Goal: Task Accomplishment & Management: Use online tool/utility

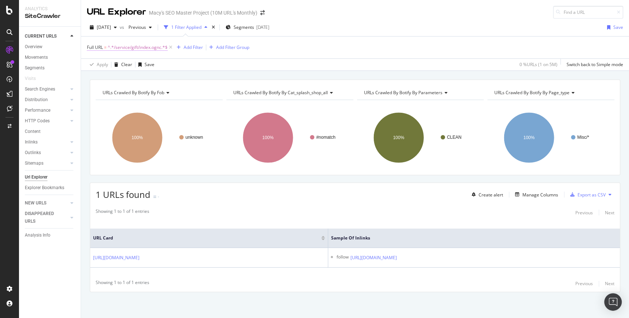
click at [139, 48] on span "^.*/service/gift/index.ognc.*$" at bounding box center [138, 47] width 60 height 10
click at [147, 78] on input "/service/gift/index.ognc" at bounding box center [127, 78] width 69 height 12
type input "w"
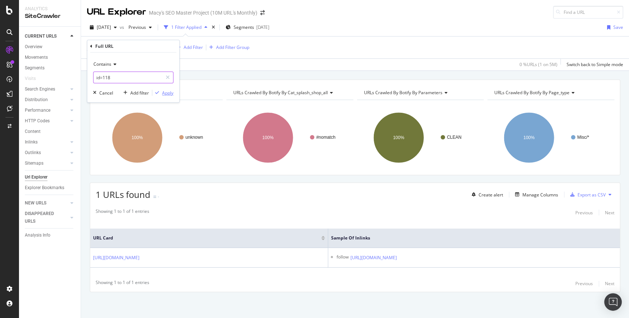
type input "id=118"
click at [171, 92] on div "Apply" at bounding box center [167, 93] width 11 height 6
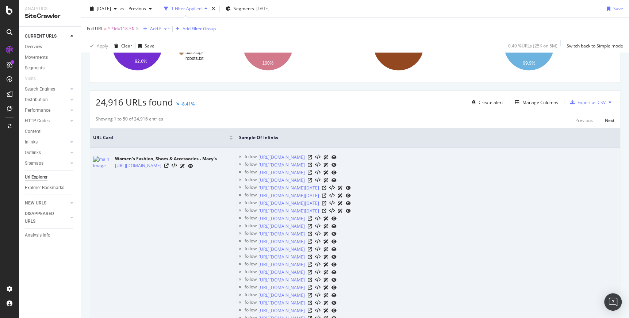
scroll to position [101, 0]
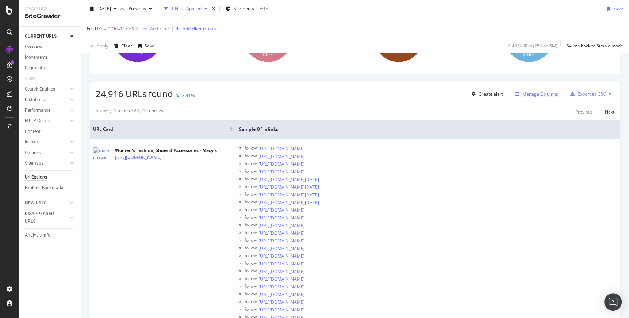
click at [533, 92] on div "Manage Columns" at bounding box center [540, 94] width 36 height 6
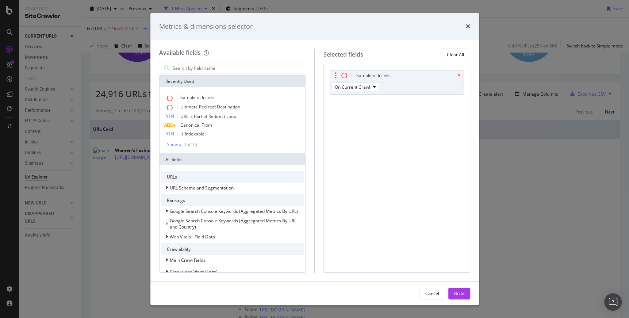
click at [459, 75] on icon "times" at bounding box center [458, 75] width 3 height 4
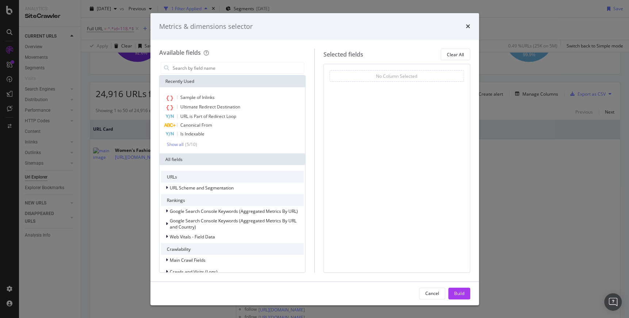
click at [463, 290] on div "Build" at bounding box center [459, 293] width 10 height 6
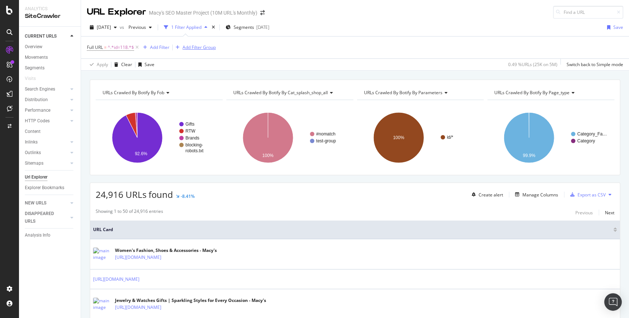
click at [208, 47] on div "Add Filter Group" at bounding box center [198, 47] width 33 height 6
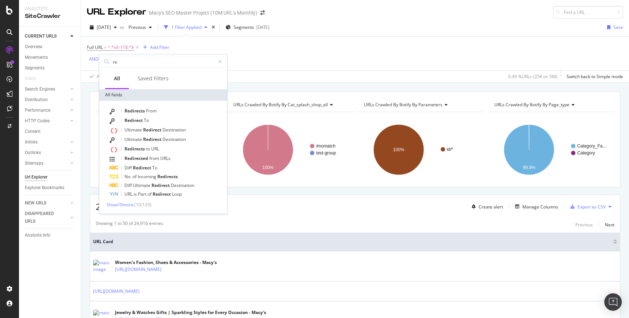
type input "r"
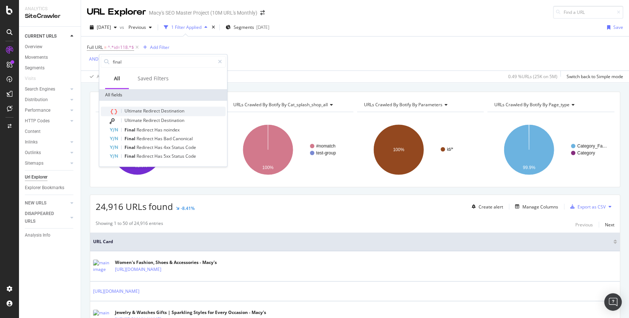
type input "final"
click at [176, 109] on span "Destination" at bounding box center [172, 111] width 23 height 6
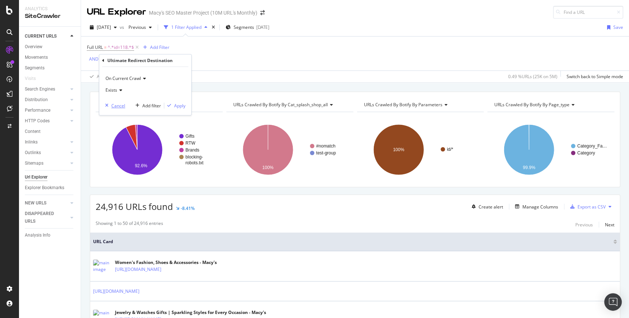
click at [109, 104] on div "button" at bounding box center [106, 105] width 9 height 4
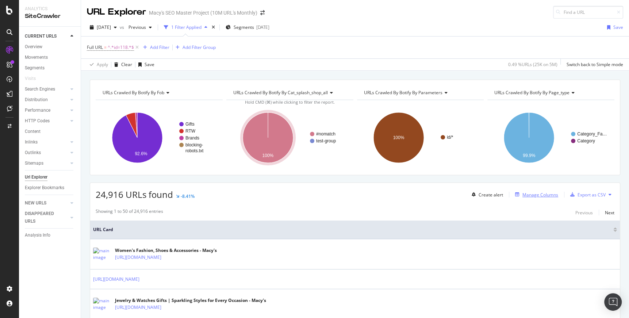
click at [535, 195] on div "Manage Columns" at bounding box center [540, 195] width 36 height 6
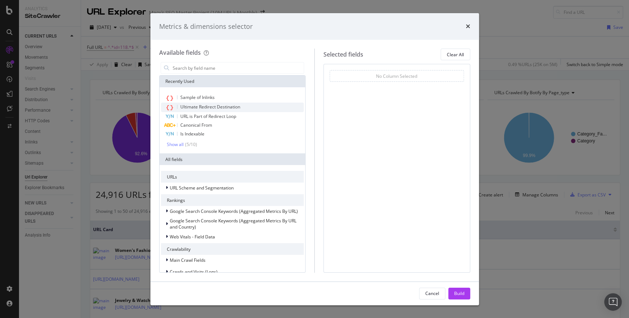
click at [198, 107] on span "Ultimate Redirect Destination" at bounding box center [210, 107] width 60 height 6
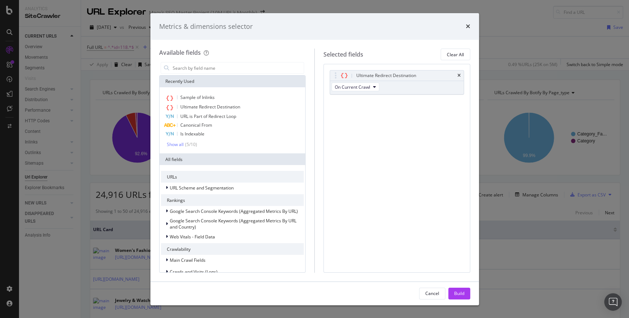
click at [458, 293] on div "Build" at bounding box center [459, 293] width 10 height 6
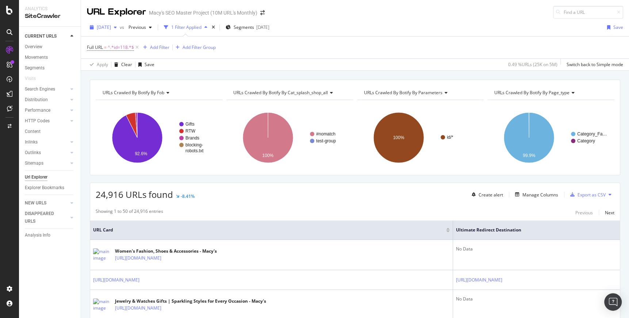
click at [111, 27] on span "[DATE]" at bounding box center [104, 27] width 14 height 6
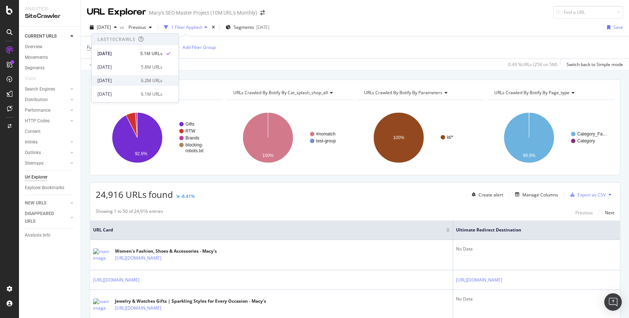
click at [116, 80] on div "[DATE]" at bounding box center [116, 80] width 39 height 7
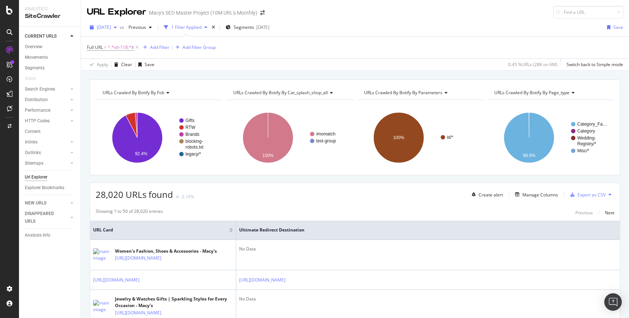
click at [106, 26] on span "[DATE]" at bounding box center [104, 27] width 14 height 6
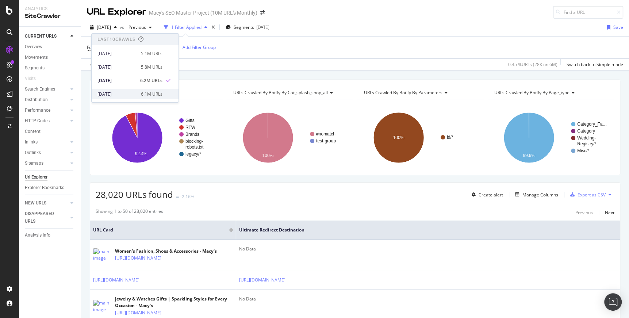
click at [120, 90] on div "[DATE] 6.1M URLs" at bounding box center [135, 94] width 87 height 11
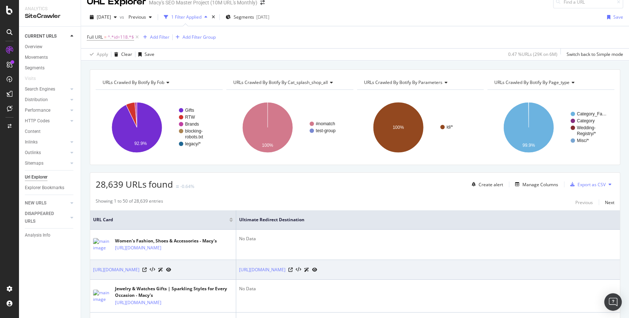
scroll to position [44, 0]
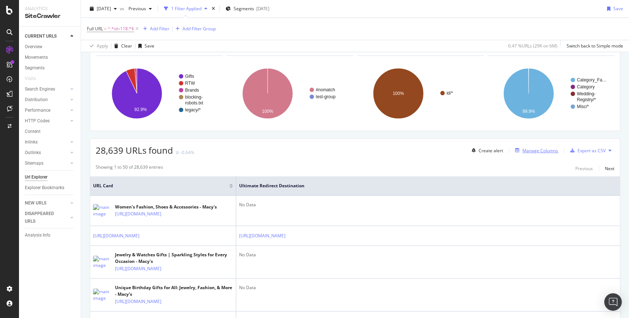
click at [528, 148] on div "Manage Columns" at bounding box center [540, 150] width 36 height 6
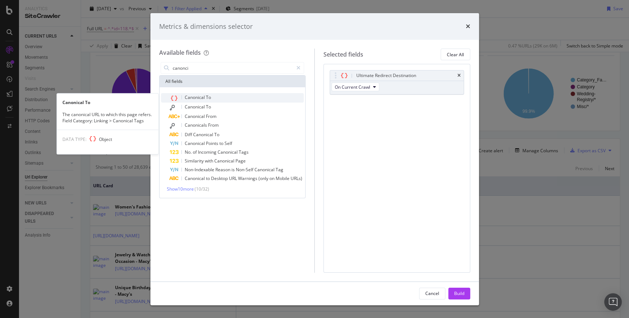
type input "canonci"
click at [200, 99] on span "Canonical" at bounding box center [195, 97] width 21 height 6
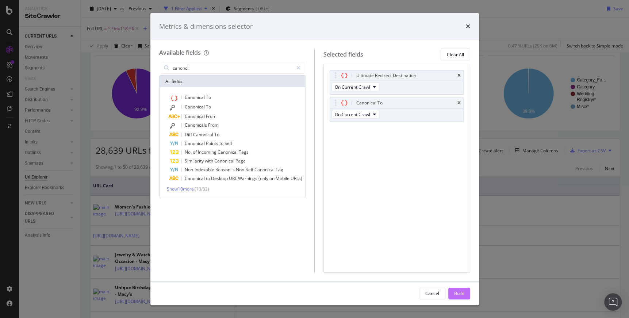
click at [463, 293] on div "Build" at bounding box center [459, 293] width 10 height 6
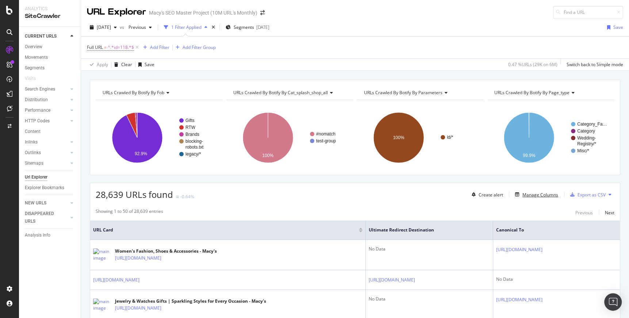
scroll to position [17, 0]
